Goal: Task Accomplishment & Management: Use online tool/utility

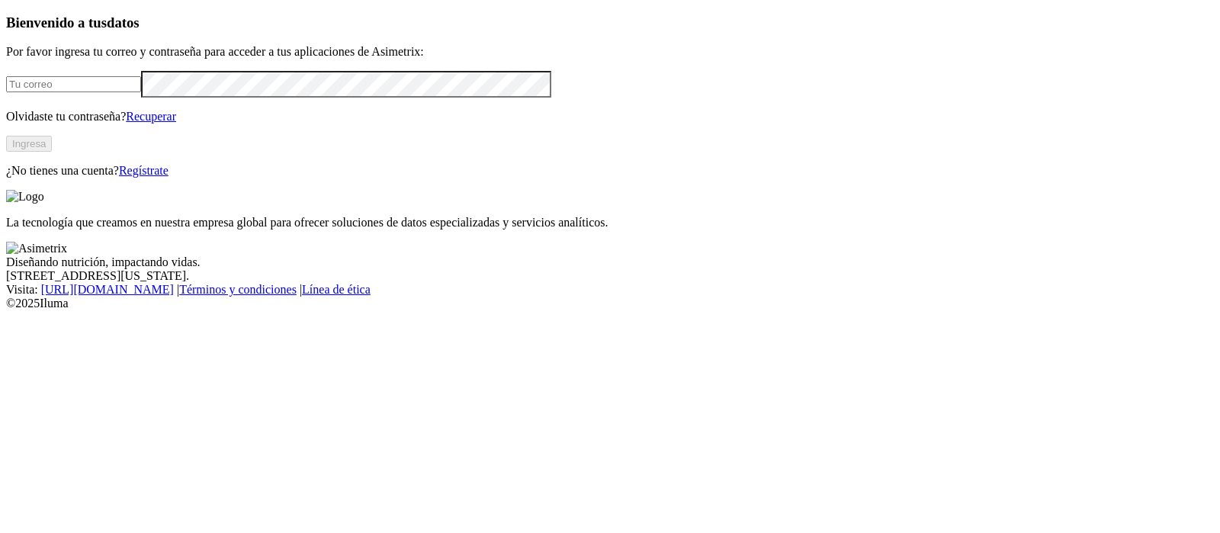
type input "[PERSON_NAME][EMAIL_ADDRESS][PERSON_NAME][DOMAIN_NAME]"
click at [52, 152] on button "Ingresa" at bounding box center [29, 144] width 46 height 16
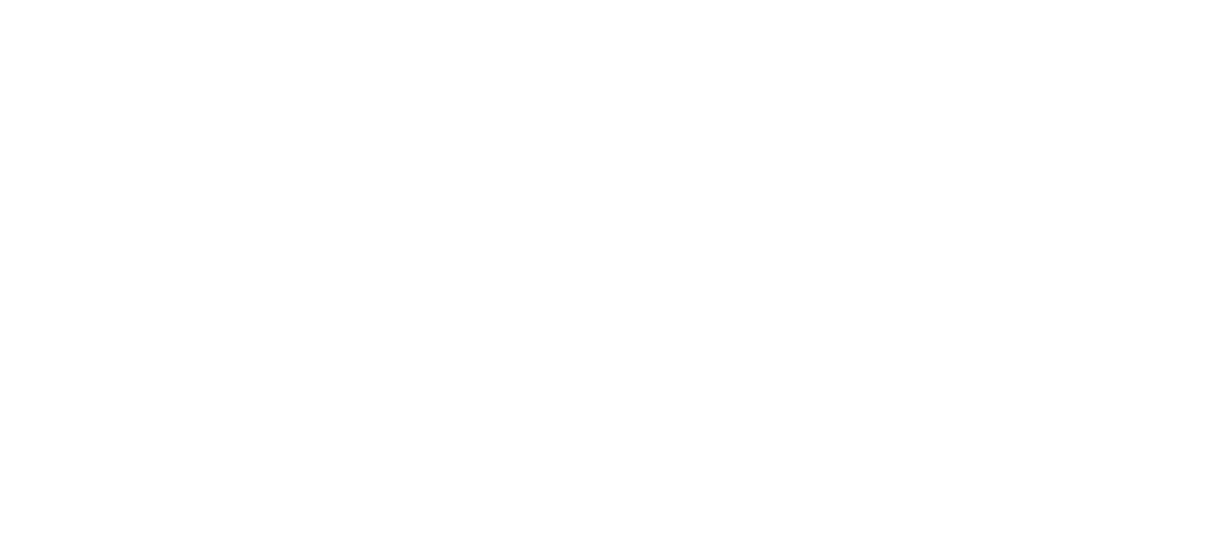
click at [219, 195] on div at bounding box center [616, 266] width 1220 height 533
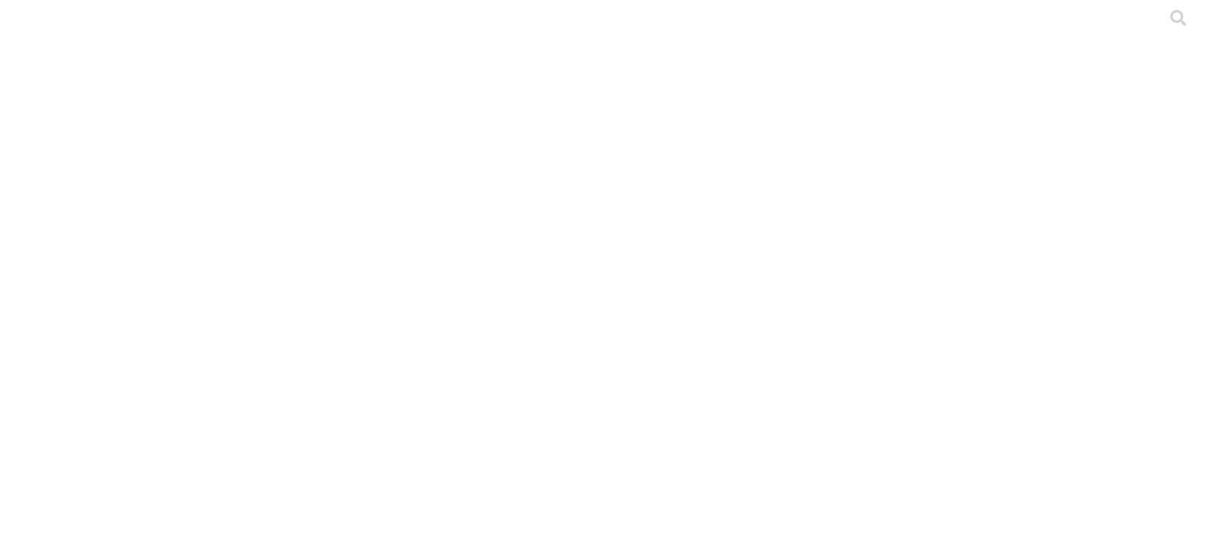
click at [219, 195] on div at bounding box center [609, 266] width 1206 height 533
